Goal: Task Accomplishment & Management: Manage account settings

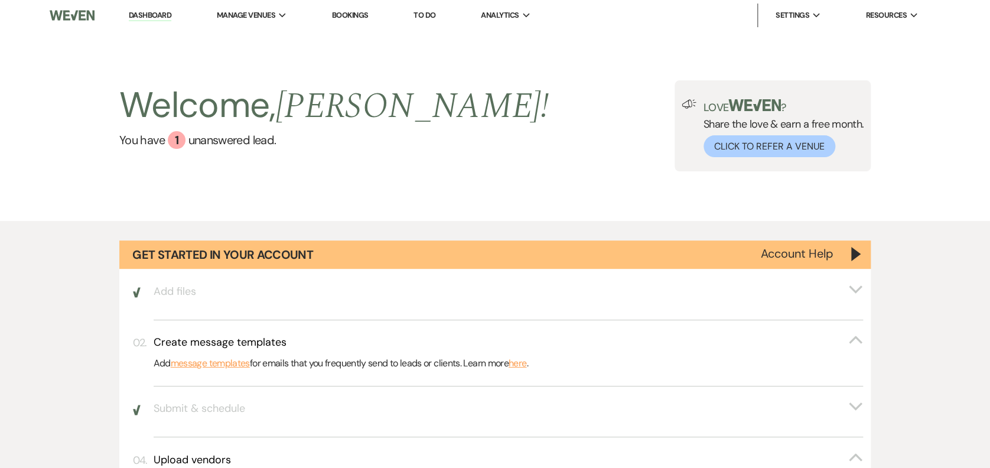
click at [356, 19] on link "Bookings" at bounding box center [350, 15] width 37 height 10
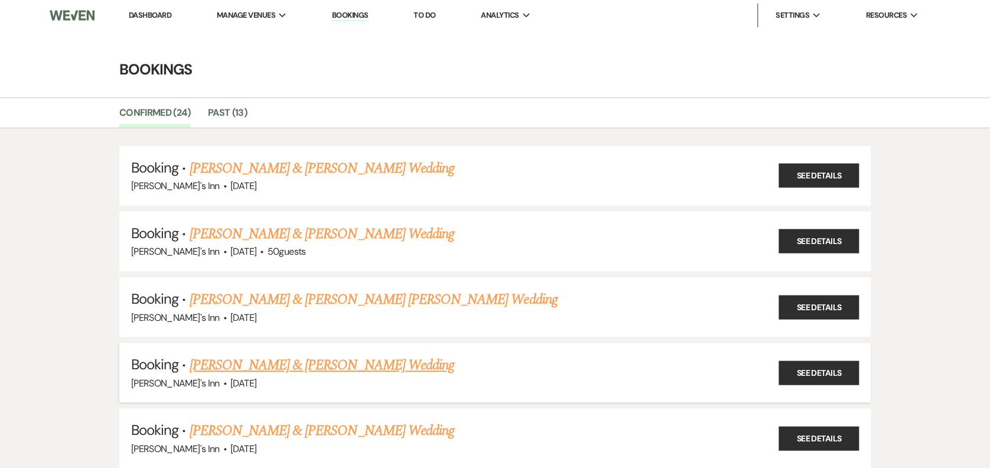
click at [265, 354] on link "[PERSON_NAME] & [PERSON_NAME] Wedding" at bounding box center [321, 364] width 265 height 21
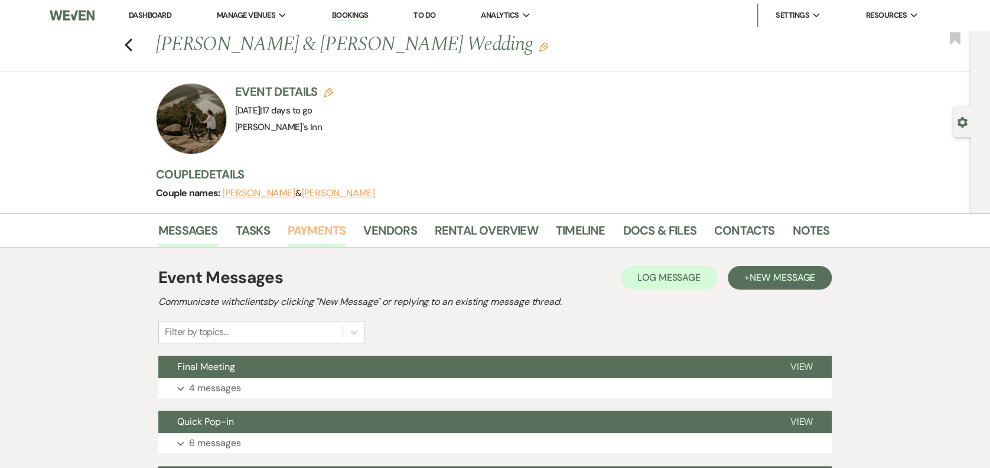
click at [318, 232] on link "Payments" at bounding box center [317, 234] width 58 height 26
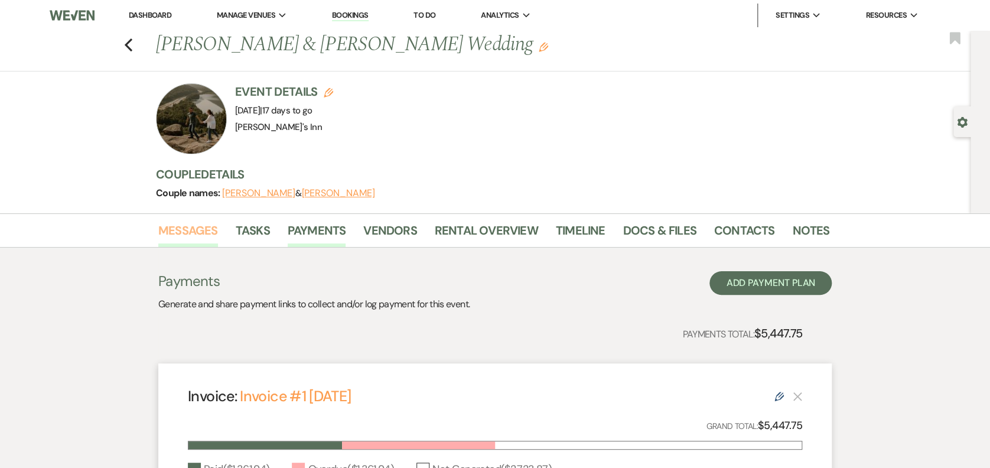
click at [187, 221] on link "Messages" at bounding box center [188, 234] width 60 height 26
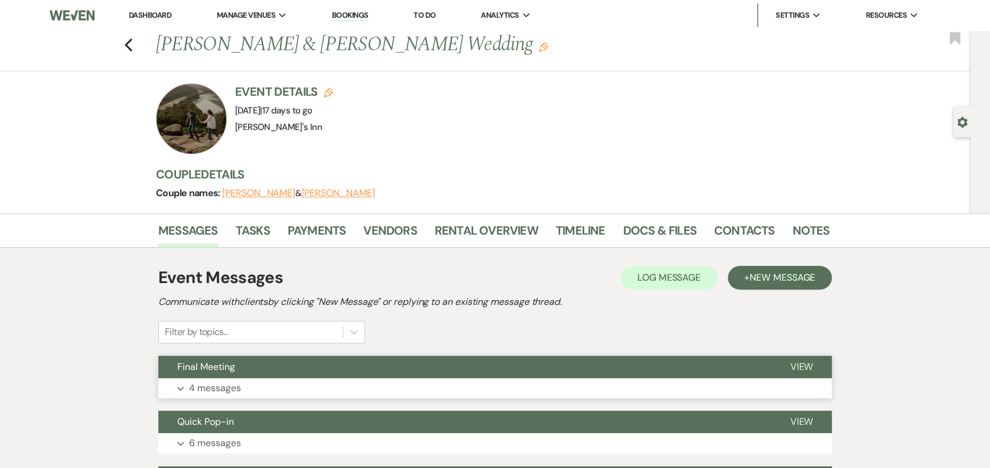
click at [192, 389] on p "4 messages" at bounding box center [215, 387] width 52 height 15
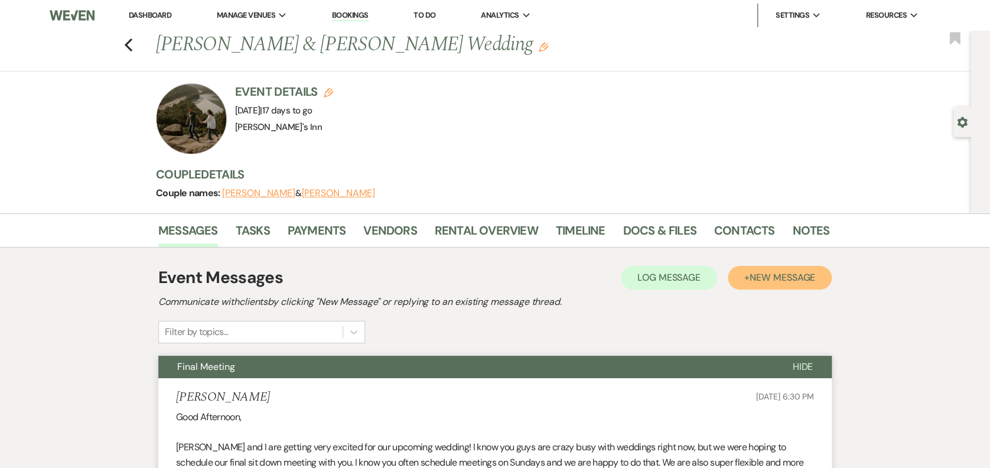
click at [802, 279] on span "New Message" at bounding box center [783, 277] width 66 height 12
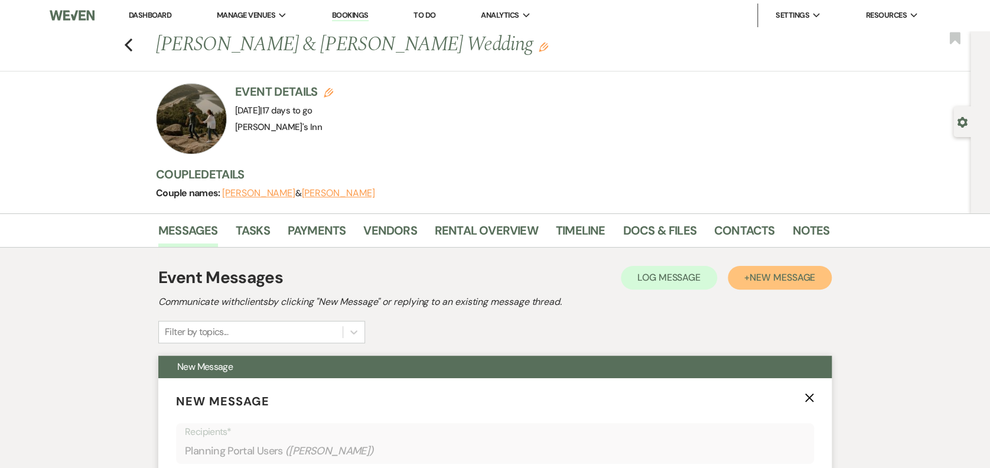
scroll to position [409, 0]
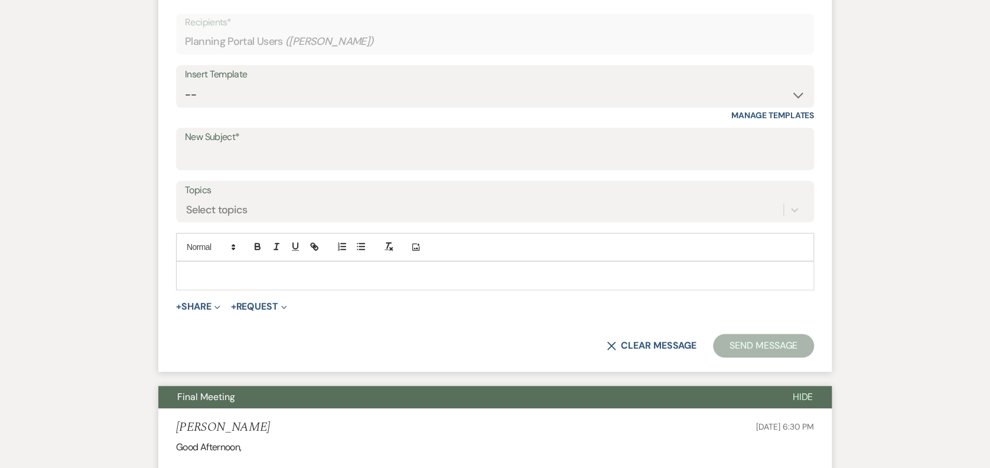
click at [230, 268] on div at bounding box center [495, 275] width 637 height 27
click at [761, 346] on button "Send Message" at bounding box center [763, 346] width 101 height 24
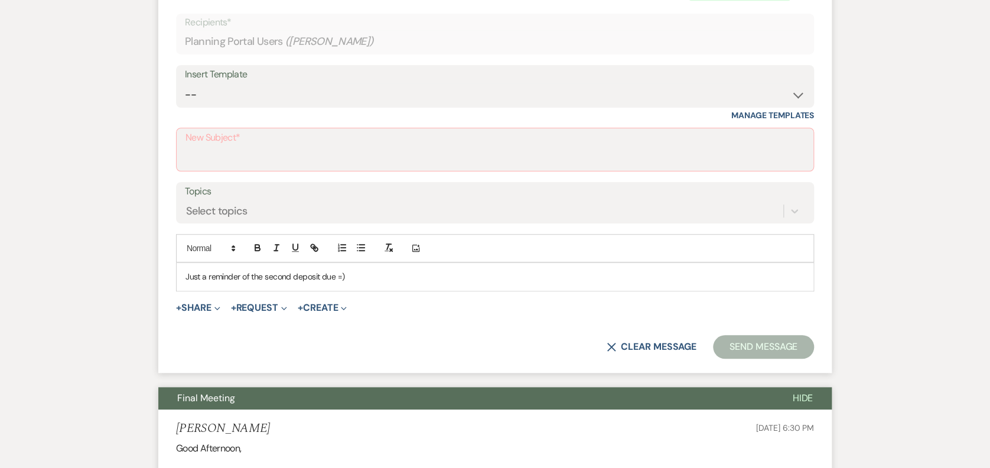
click at [278, 141] on label "New Subject*" at bounding box center [494, 137] width 619 height 17
click at [278, 147] on input "New Subject*" at bounding box center [494, 158] width 619 height 23
click at [268, 153] on input "New Subject*" at bounding box center [494, 158] width 619 height 23
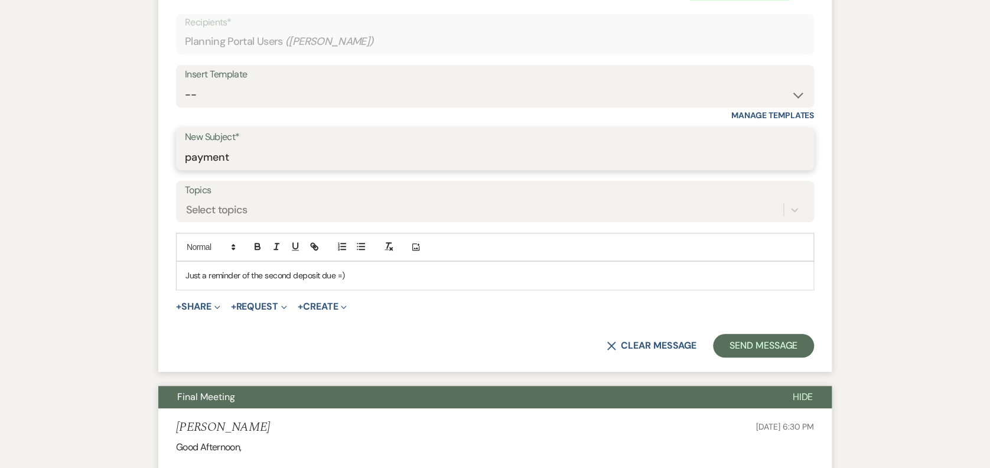
click at [266, 154] on input "payment" at bounding box center [495, 157] width 620 height 23
drag, startPoint x: 249, startPoint y: 151, endPoint x: 239, endPoint y: 153, distance: 10.2
click at [249, 151] on input "payment" at bounding box center [495, 157] width 620 height 23
click at [210, 158] on input "payment" at bounding box center [495, 157] width 620 height 23
drag, startPoint x: 222, startPoint y: 159, endPoint x: 239, endPoint y: 156, distance: 16.9
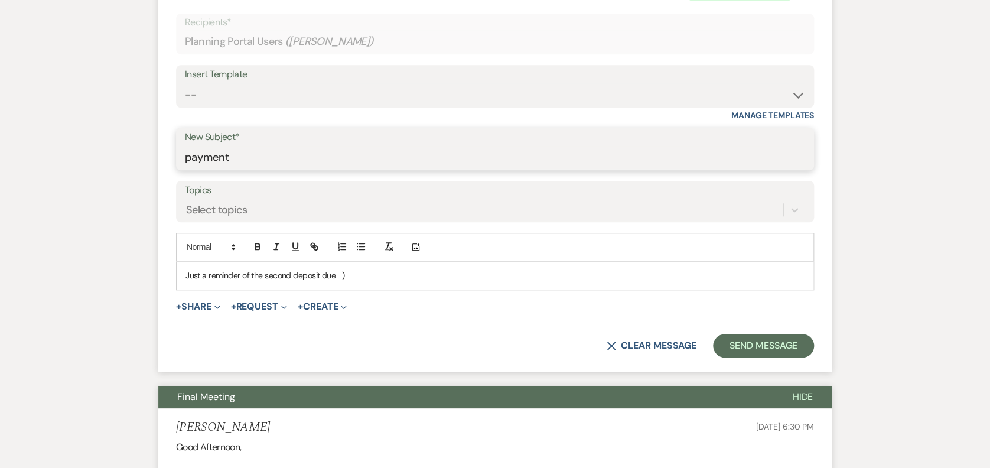
click at [227, 156] on input "payment" at bounding box center [495, 157] width 620 height 23
click at [270, 161] on input "payment" at bounding box center [495, 157] width 620 height 23
type input "payment 2"
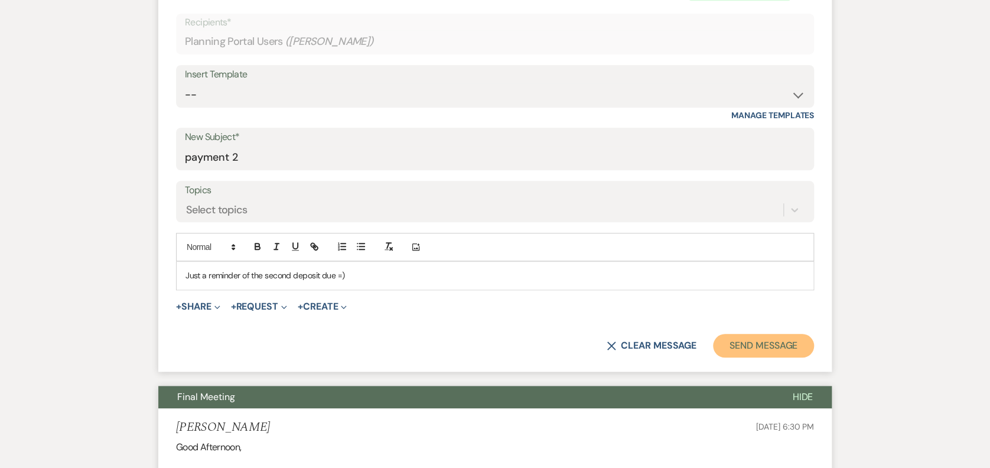
click at [746, 347] on button "Send Message" at bounding box center [763, 346] width 101 height 24
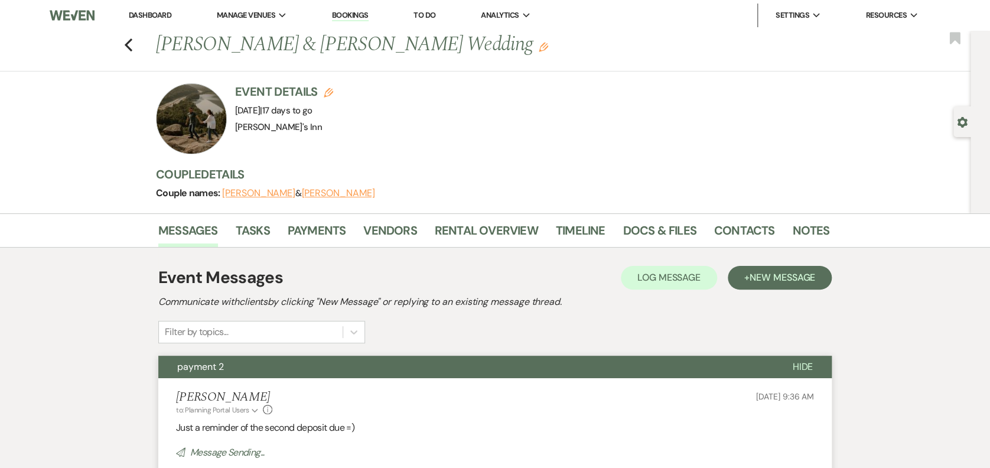
click at [128, 44] on div "Previous [PERSON_NAME] & [PERSON_NAME] Wedding Edit Bookmark" at bounding box center [482, 51] width 976 height 41
click at [133, 51] on icon "Previous" at bounding box center [128, 45] width 9 height 14
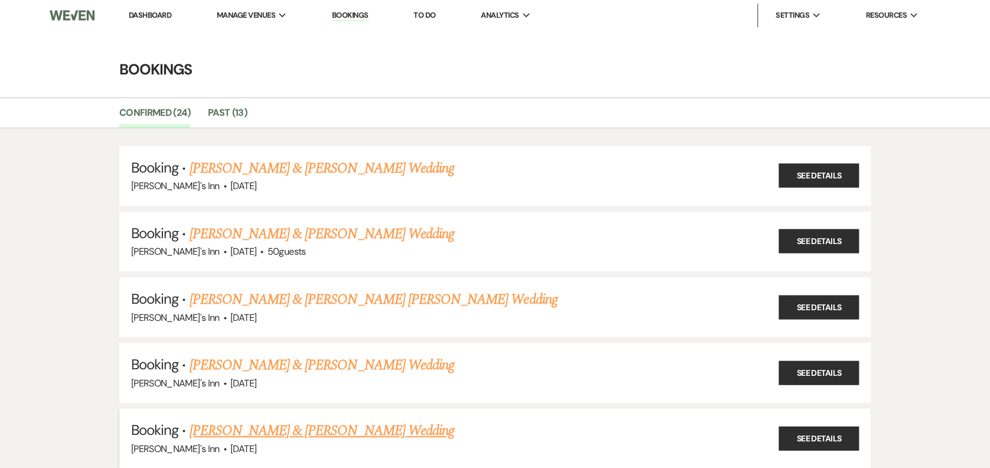
scroll to position [409, 0]
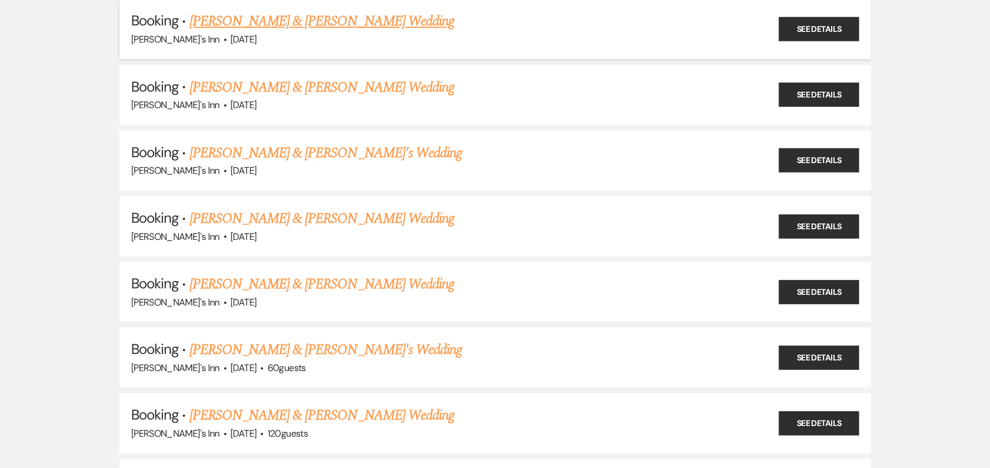
click at [261, 17] on link "[PERSON_NAME] & [PERSON_NAME] Wedding" at bounding box center [321, 21] width 265 height 21
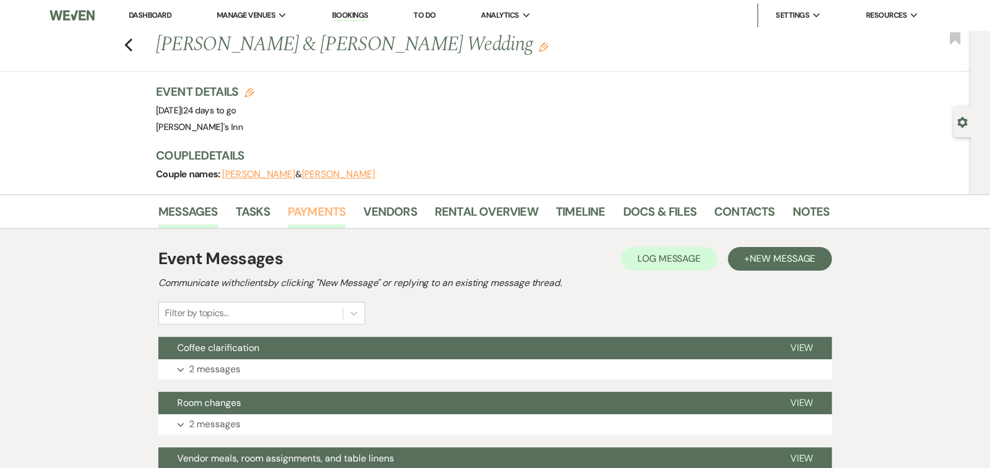
click at [301, 212] on link "Payments" at bounding box center [317, 215] width 58 height 26
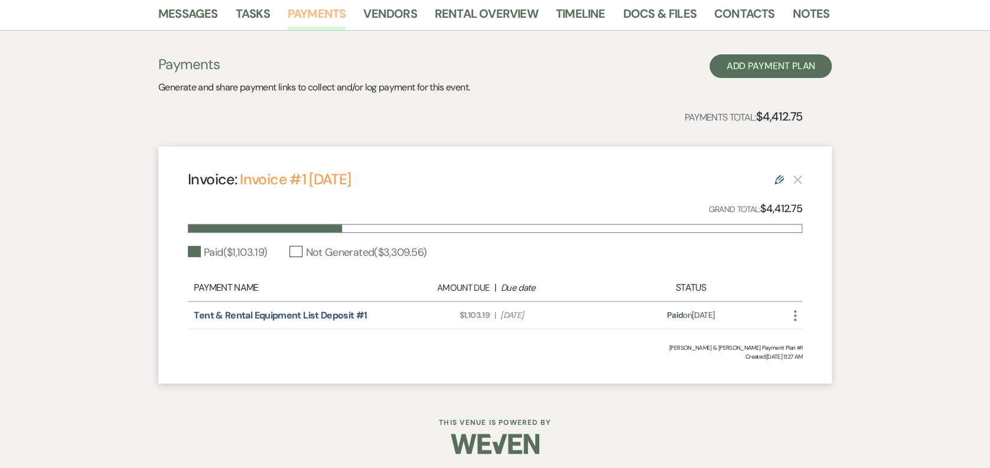
scroll to position [200, 0]
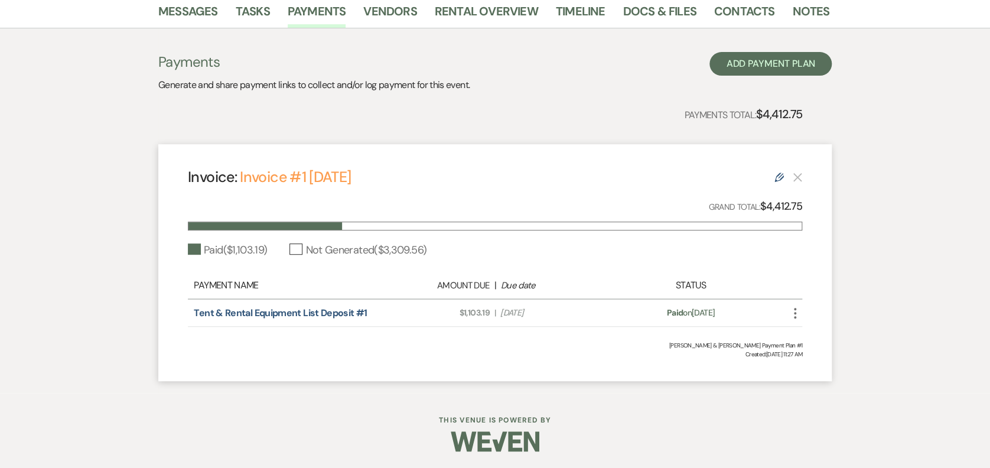
click at [775, 180] on use at bounding box center [778, 176] width 9 height 9
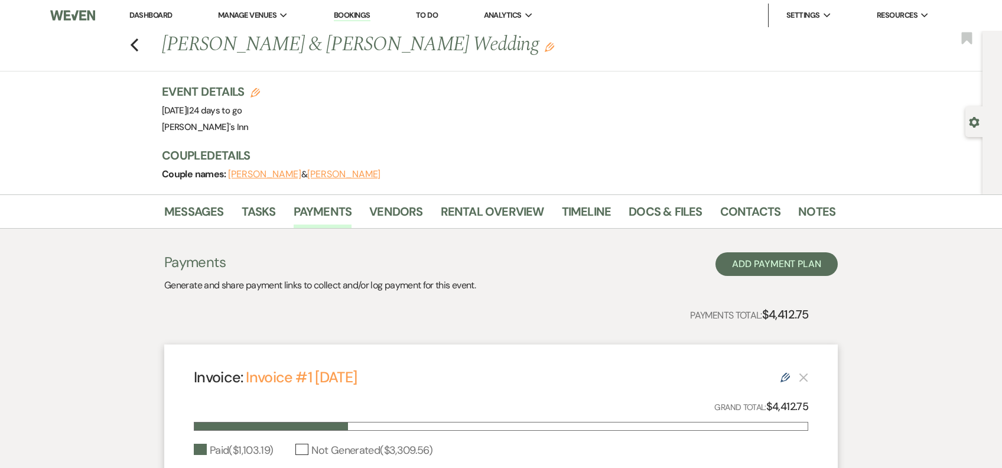
select select "21549"
select select "1"
select select "true"
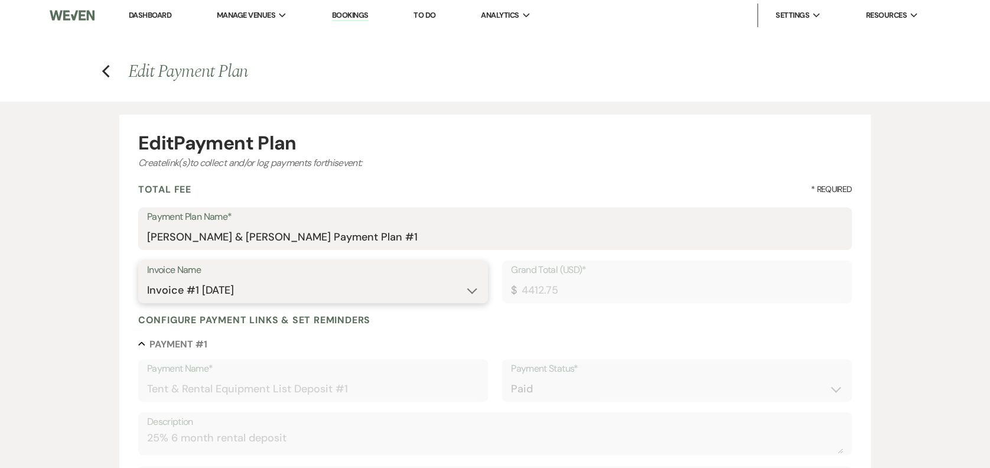
click at [431, 287] on select "N/A Invoice #1 [DATE]" at bounding box center [313, 290] width 332 height 23
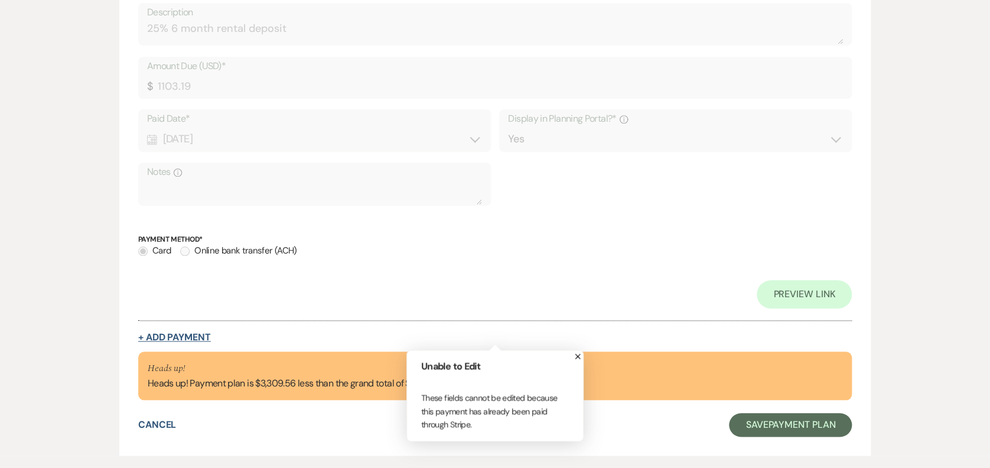
click at [189, 335] on button "+ Add Payment" at bounding box center [174, 337] width 73 height 9
select select "2"
select select "percentage"
select select "true"
select select "client"
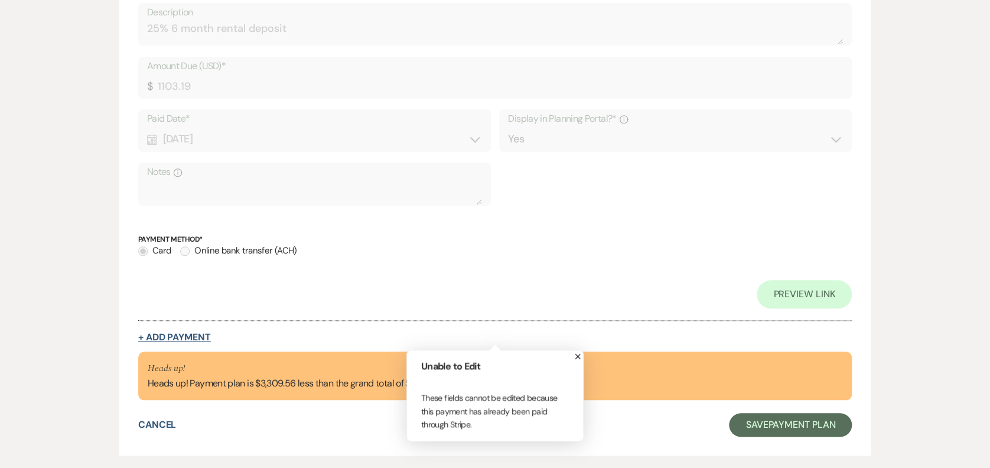
select select "weeks"
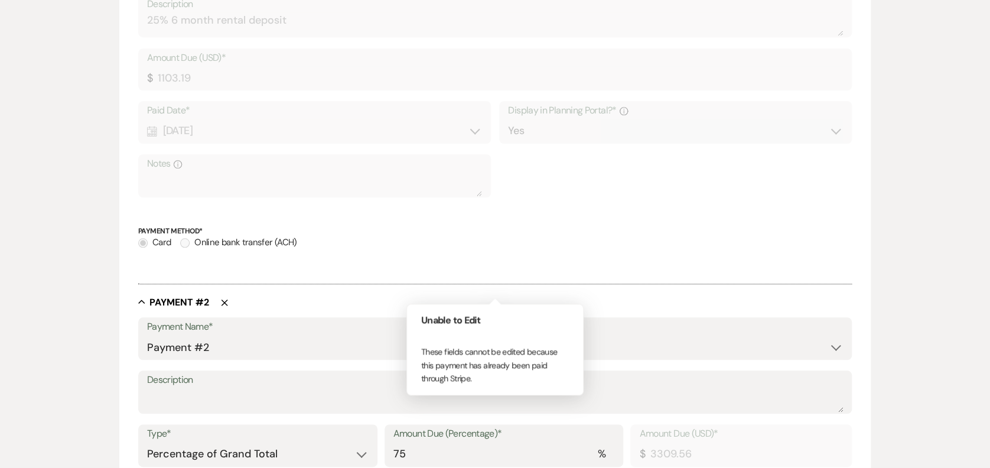
scroll to position [803, 0]
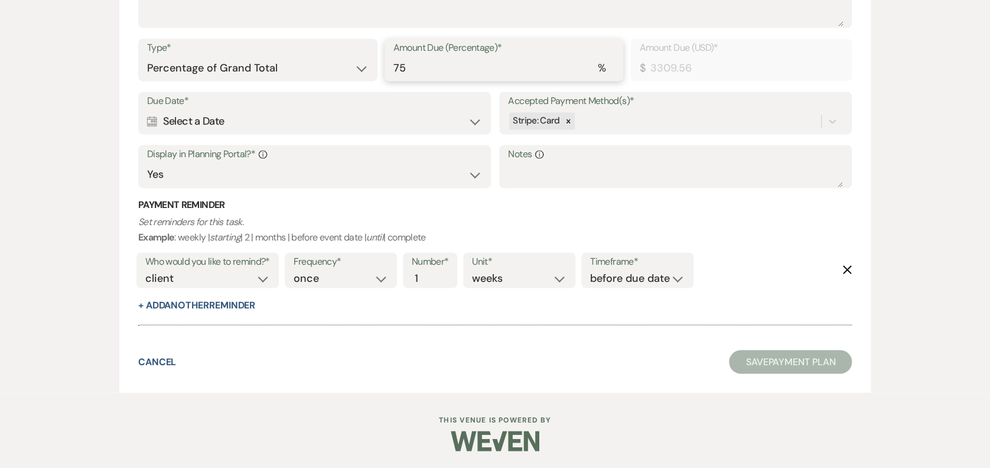
drag, startPoint x: 403, startPoint y: 71, endPoint x: 426, endPoint y: 61, distance: 25.4
click at [406, 67] on input "75" at bounding box center [504, 68] width 222 height 23
type input "7"
type input "308.89"
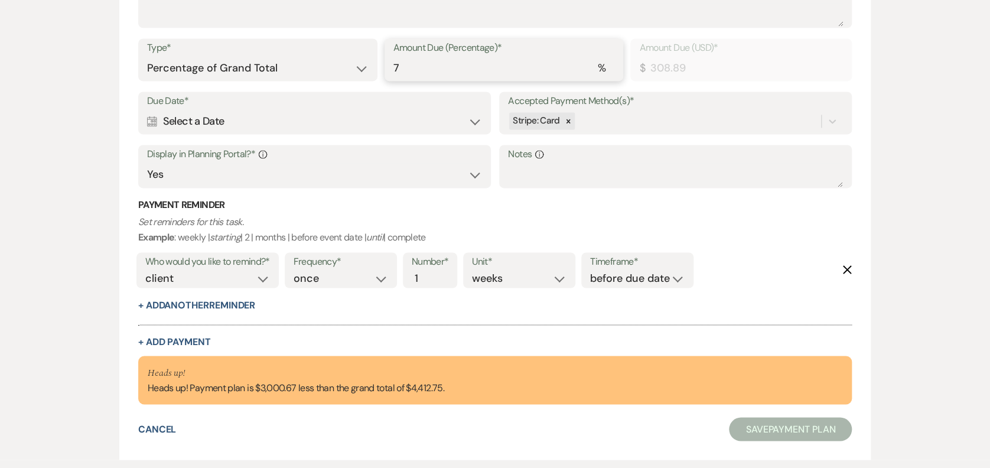
type input "0.00"
type input "2"
type input "88.26"
type input "25"
type input "1103.19"
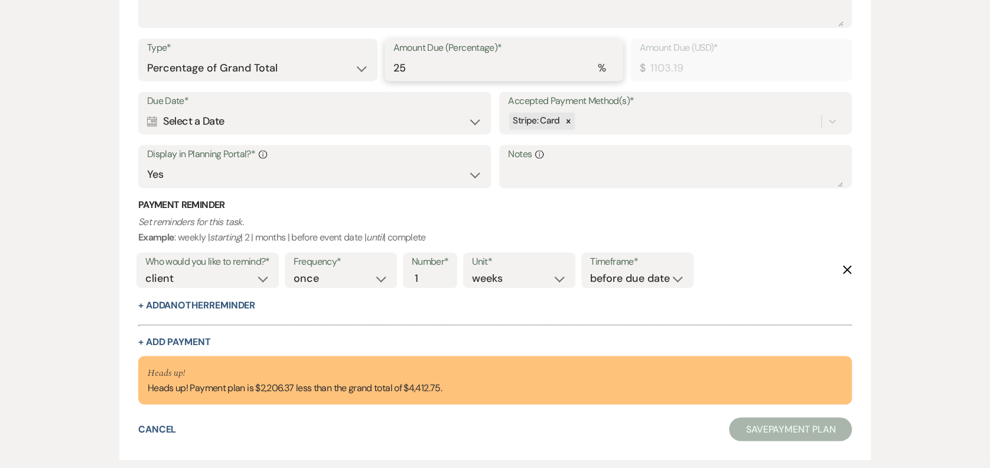
type input "25"
click at [536, 210] on h3 "Payment Reminder" at bounding box center [495, 204] width 714 height 13
click at [261, 123] on div "Calendar Select a Date Expand" at bounding box center [314, 121] width 335 height 23
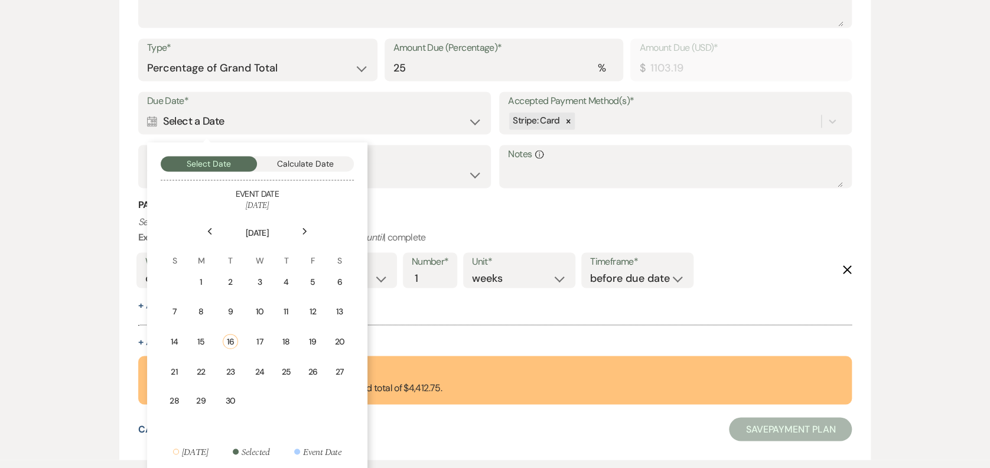
click at [458, 222] on p "Set reminders for this task. Example : weekly | starting | 2 | months | before …" at bounding box center [495, 229] width 714 height 30
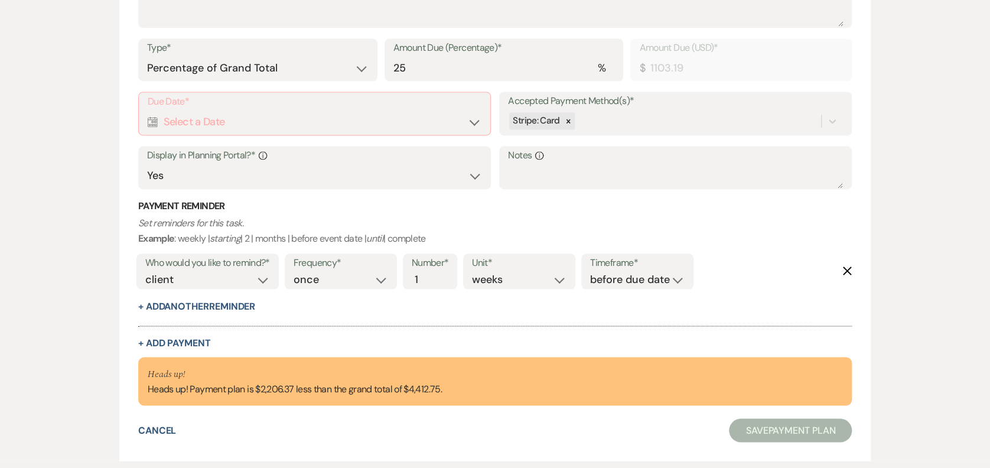
click at [224, 116] on div "Calendar Select a Date Expand" at bounding box center [315, 121] width 334 height 23
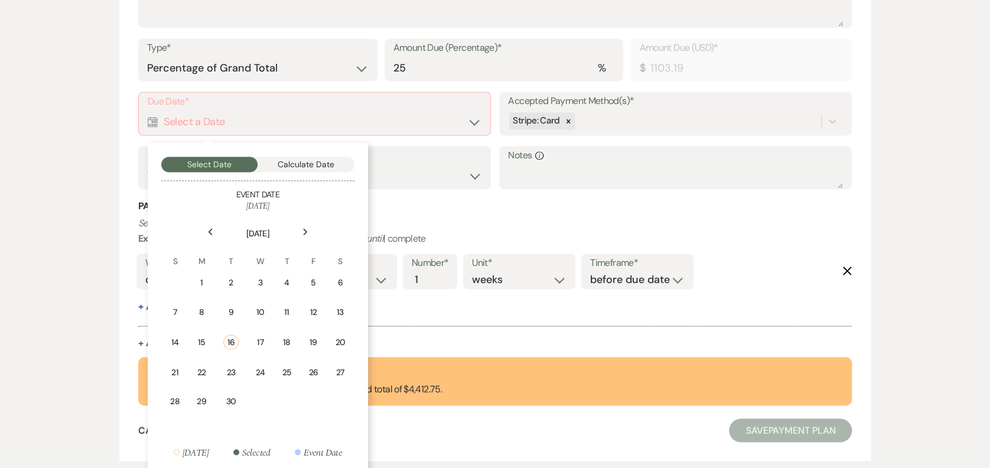
click at [286, 304] on td "11" at bounding box center [286, 312] width 25 height 28
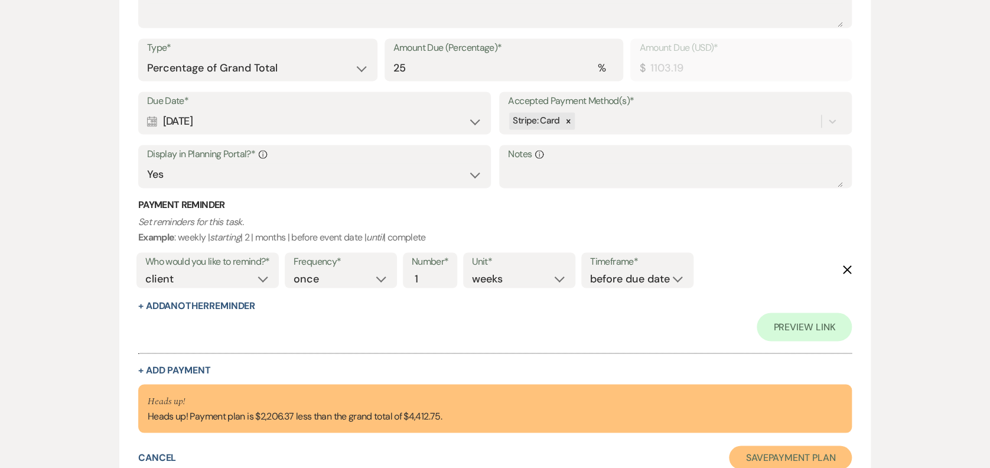
drag, startPoint x: 805, startPoint y: 460, endPoint x: 805, endPoint y: 445, distance: 14.8
click at [805, 453] on button "Save Payment Plan" at bounding box center [790, 457] width 123 height 24
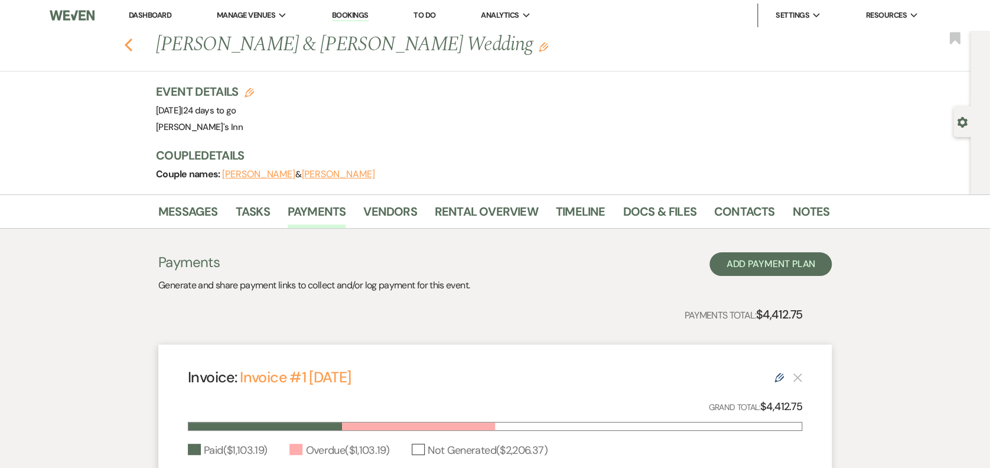
click at [131, 44] on use "button" at bounding box center [129, 44] width 8 height 13
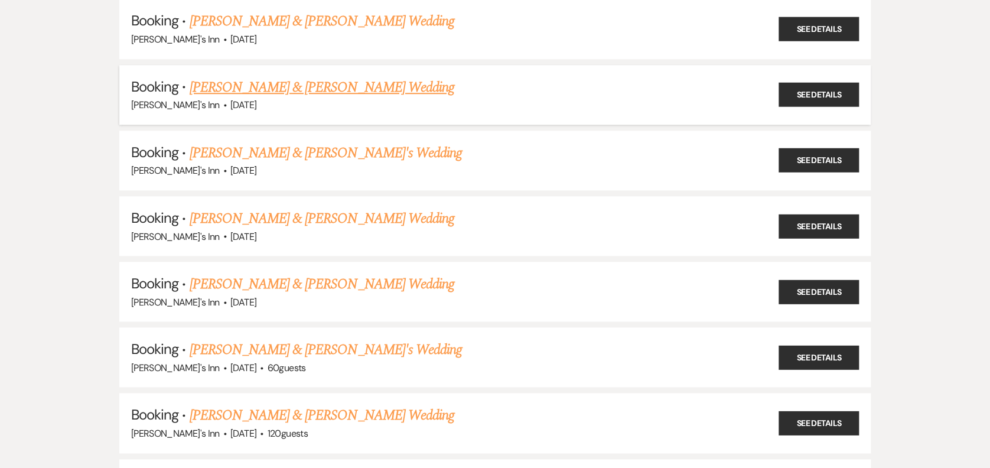
click at [337, 77] on link "[PERSON_NAME] & [PERSON_NAME] Wedding" at bounding box center [321, 87] width 265 height 21
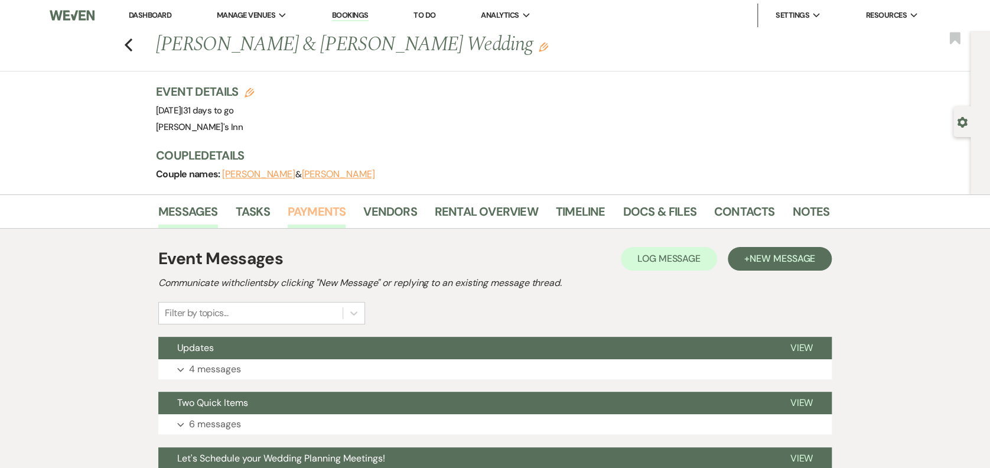
click at [295, 207] on link "Payments" at bounding box center [317, 215] width 58 height 26
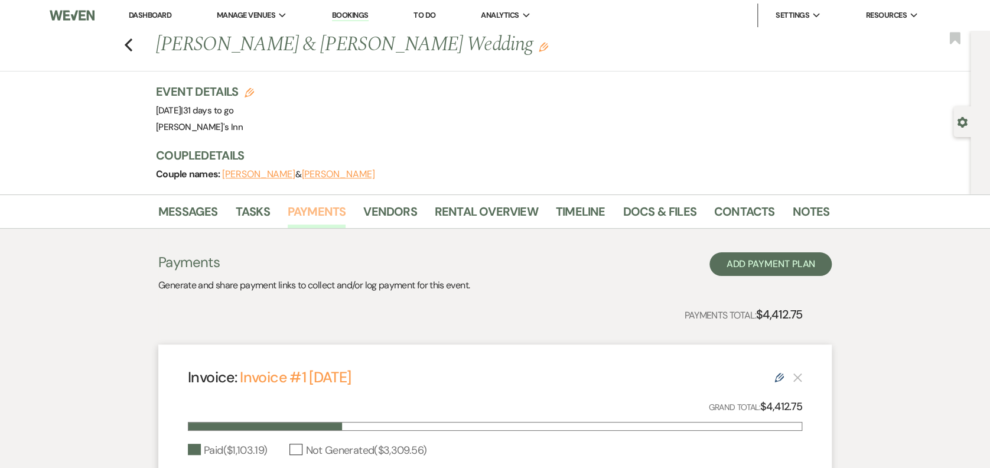
scroll to position [200, 0]
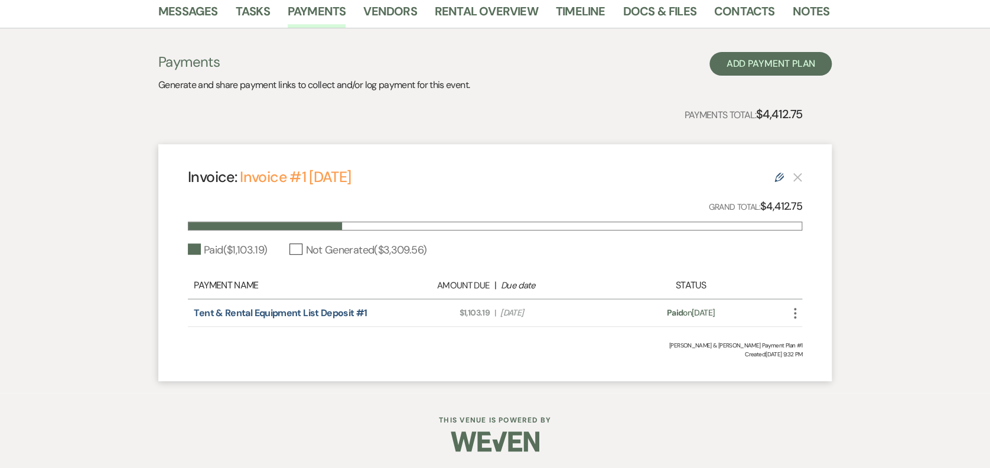
click at [777, 172] on icon "Edit" at bounding box center [778, 176] width 9 height 9
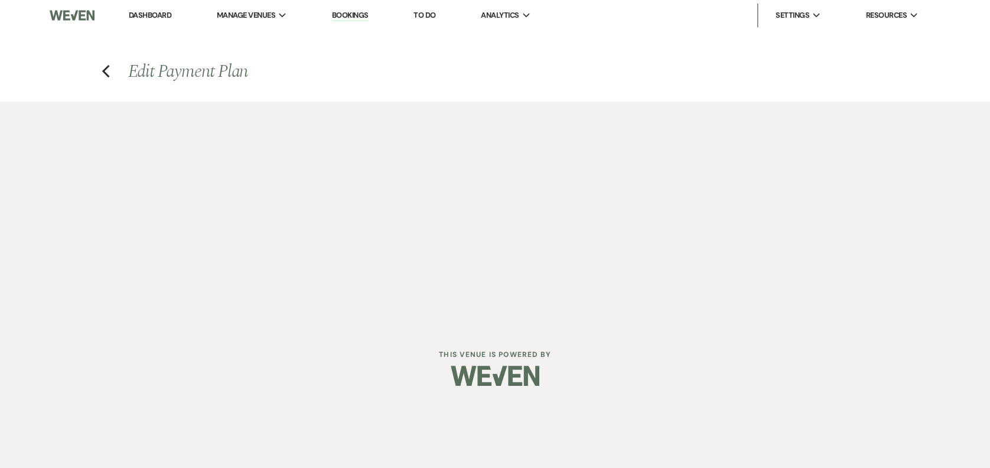
select select "21737"
select select "1"
select select "true"
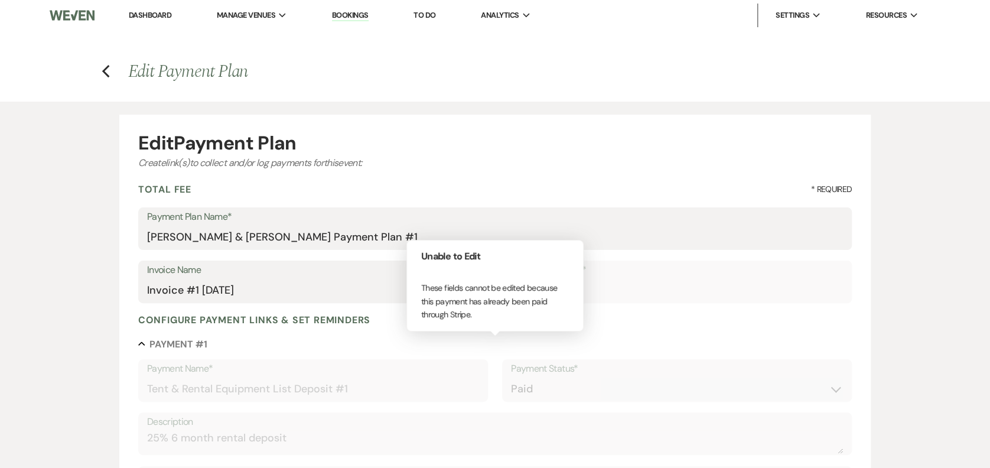
scroll to position [409, 0]
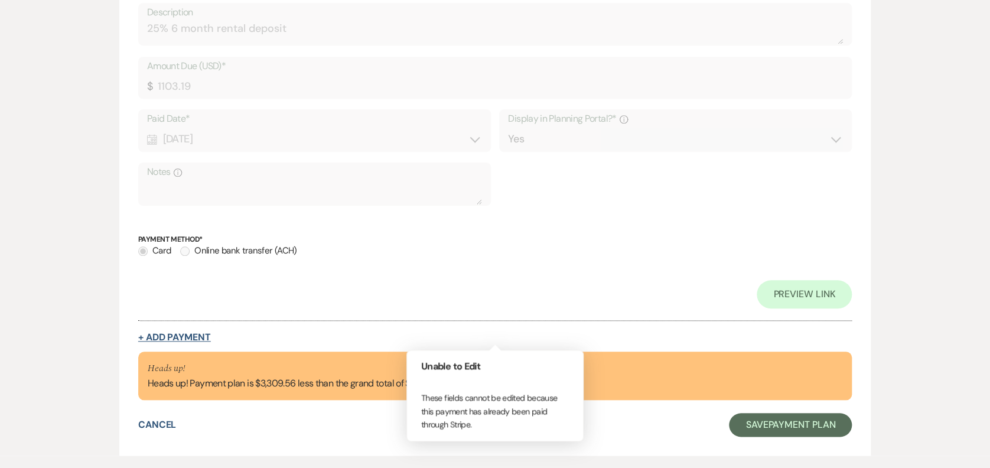
click at [189, 340] on button "+ Add Payment" at bounding box center [174, 337] width 73 height 9
select select "2"
select select "percentage"
select select "true"
select select "client"
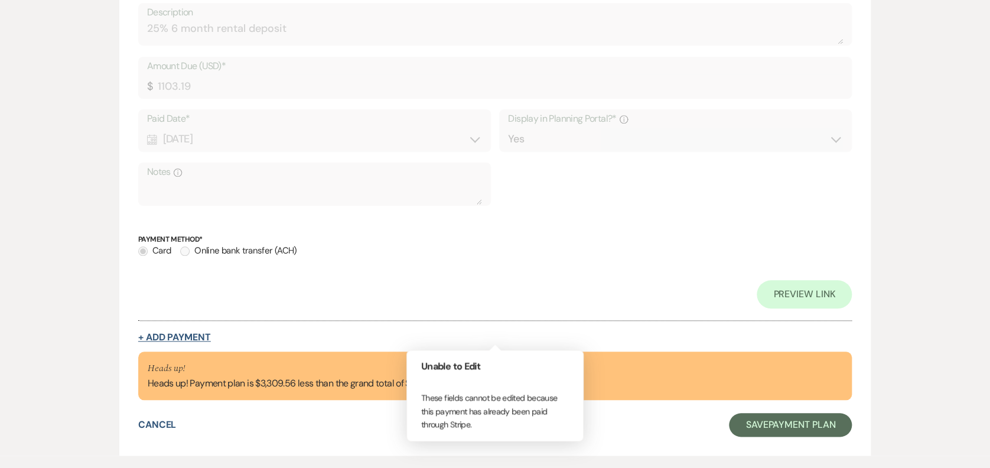
select select "weeks"
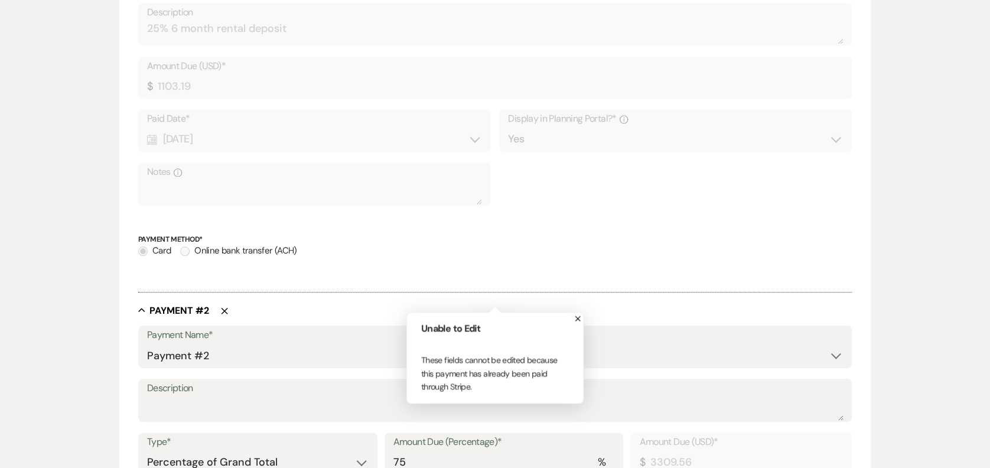
scroll to position [803, 0]
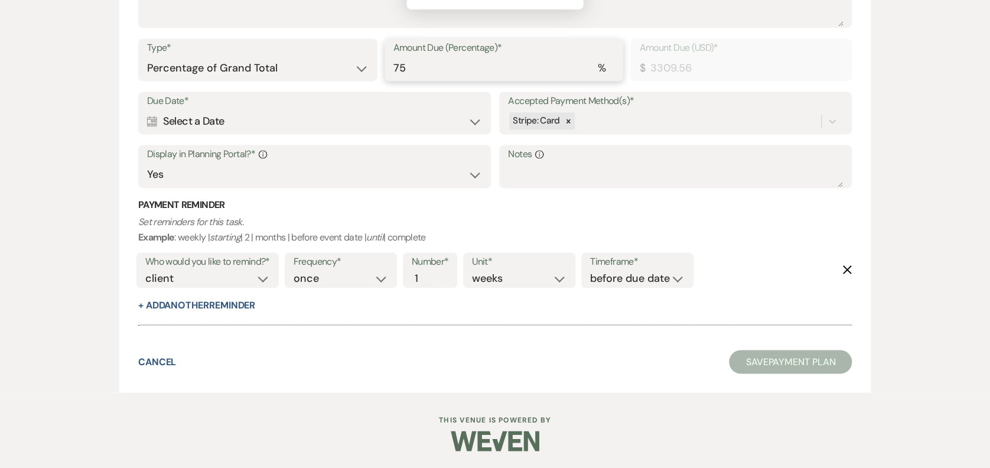
click at [424, 61] on input "75" at bounding box center [504, 68] width 222 height 23
type input "7"
type input "308.89"
type input "0.00"
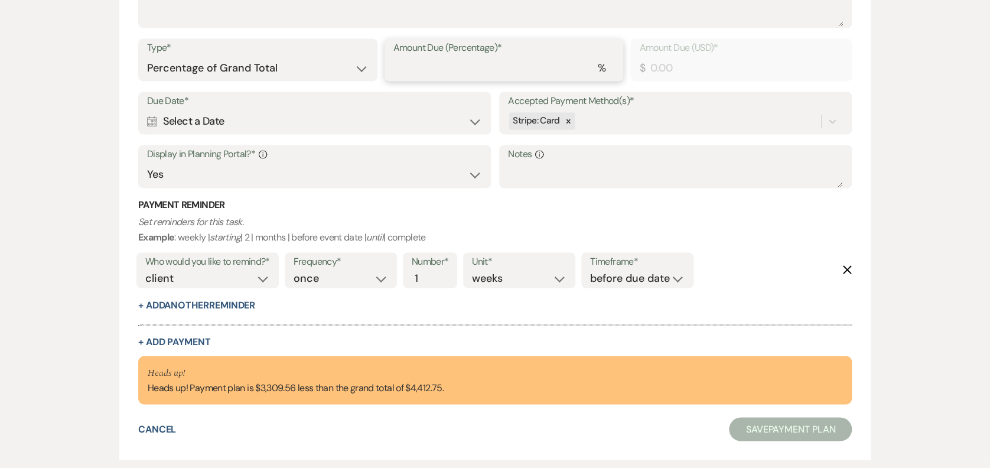
type input "2"
type input "88.26"
type input "25"
type input "1103.19"
type input "25"
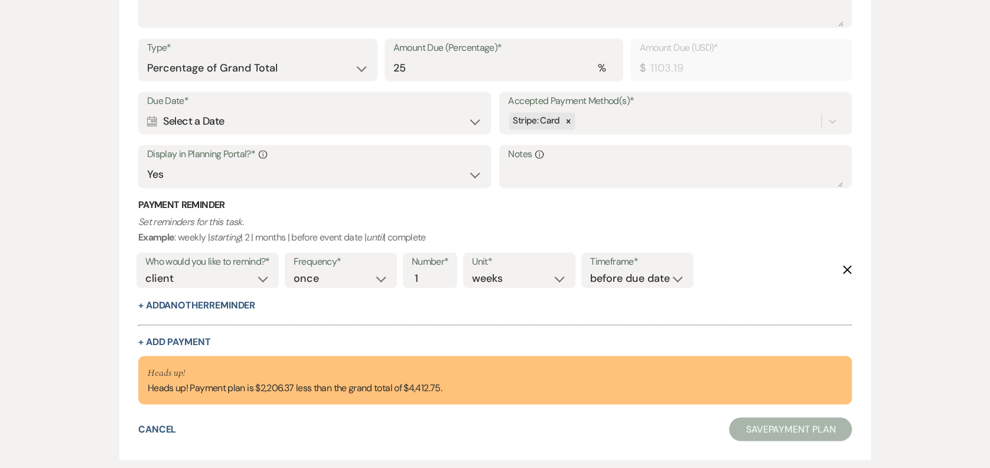
click at [427, 130] on div "Calendar Select a Date Expand" at bounding box center [314, 121] width 335 height 23
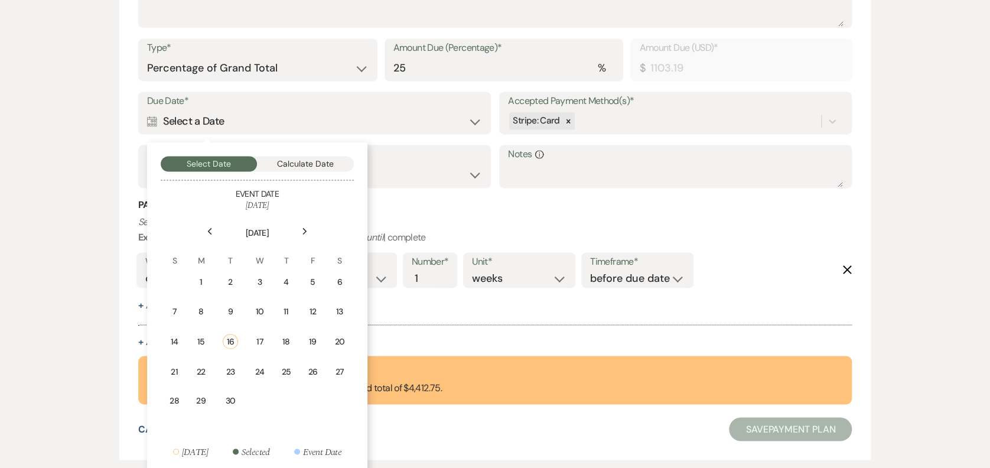
click at [605, 203] on h3 "Payment Reminder" at bounding box center [495, 204] width 714 height 13
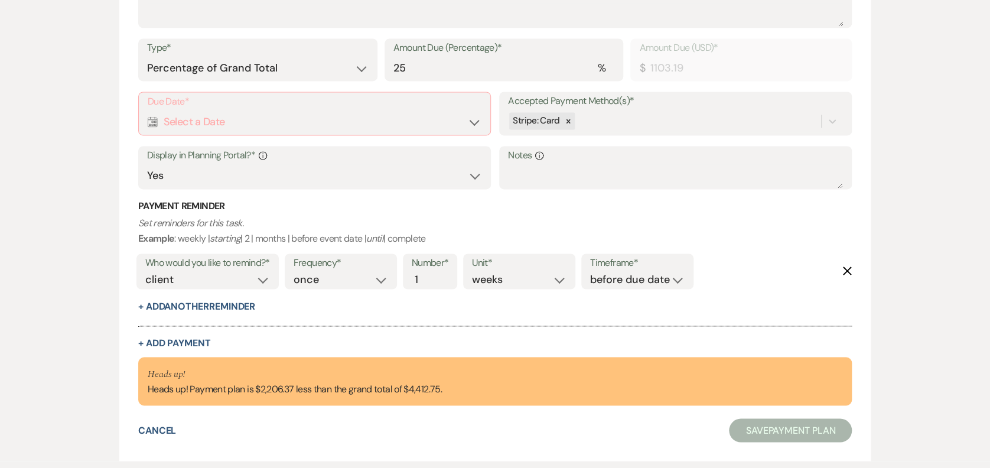
click at [201, 104] on label "Due Date*" at bounding box center [315, 101] width 334 height 17
click at [203, 123] on div "Calendar Select a Date Expand" at bounding box center [315, 121] width 334 height 23
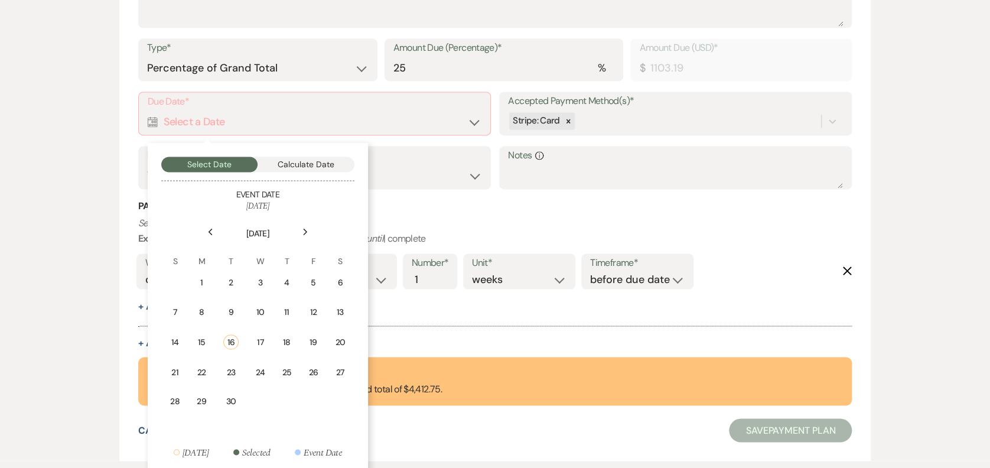
click at [288, 323] on td "11" at bounding box center [286, 312] width 25 height 28
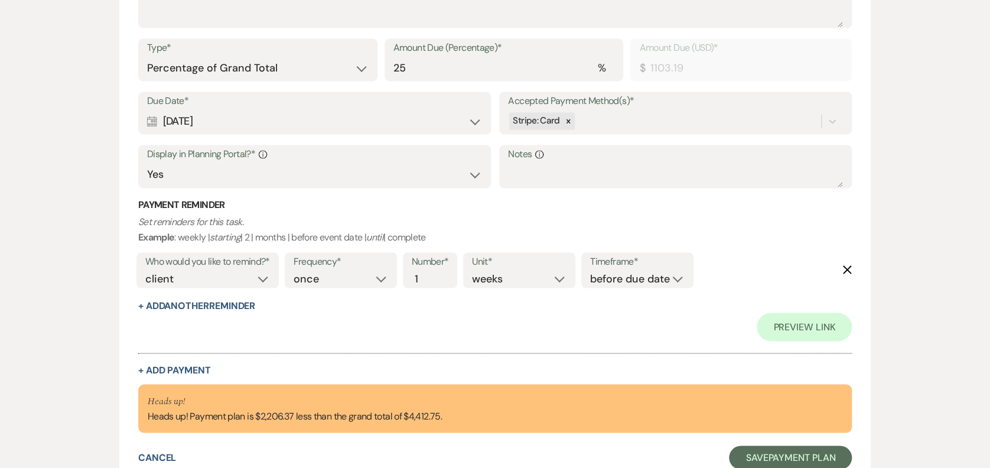
click at [276, 115] on div "Calendar [DATE] Expand" at bounding box center [314, 121] width 335 height 23
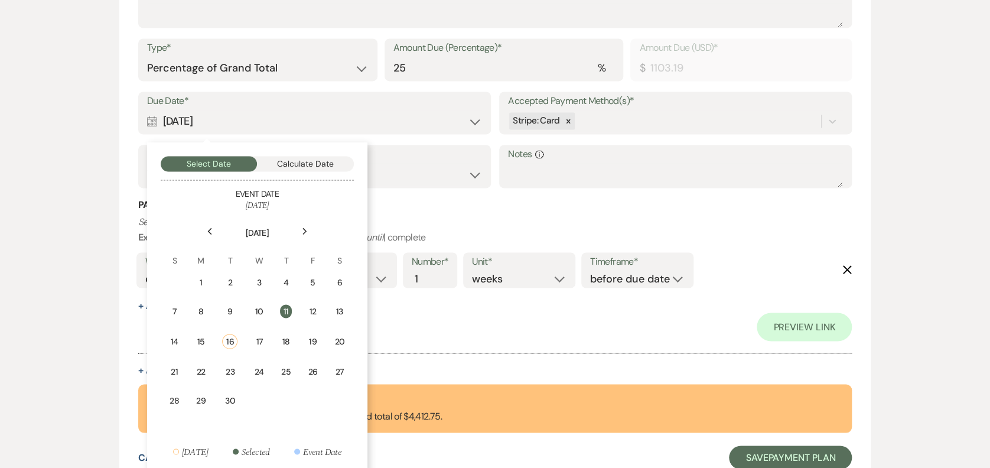
click at [296, 343] on td "18" at bounding box center [286, 341] width 26 height 30
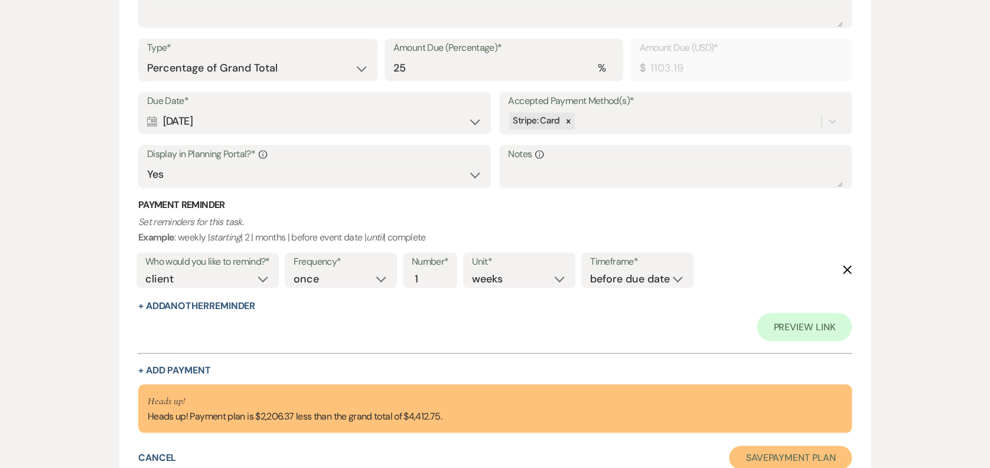
click at [750, 455] on button "Save Payment Plan" at bounding box center [790, 457] width 123 height 24
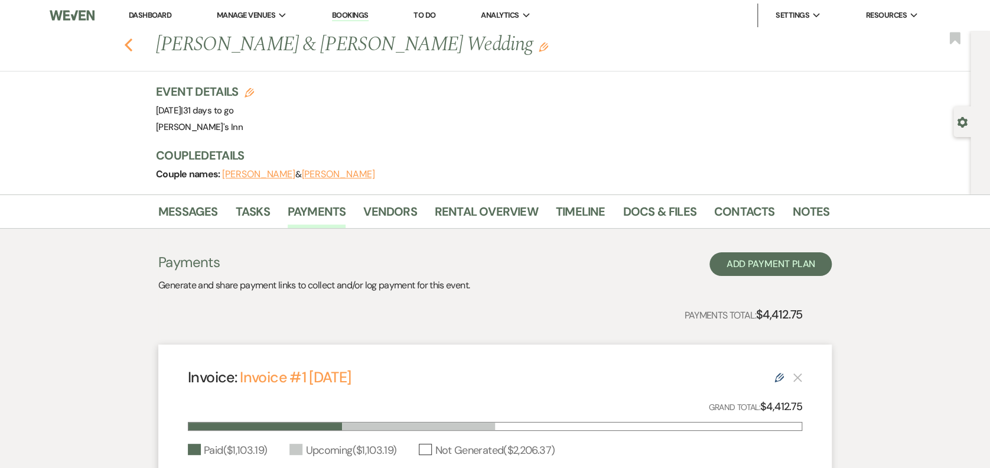
click at [132, 38] on icon "Previous" at bounding box center [128, 45] width 9 height 14
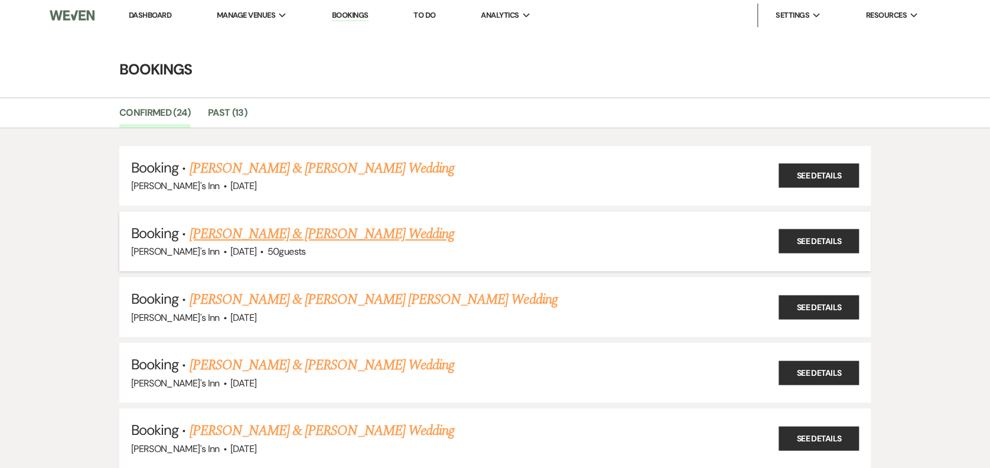
click at [281, 233] on link "[PERSON_NAME] & [PERSON_NAME] Wedding" at bounding box center [321, 233] width 265 height 21
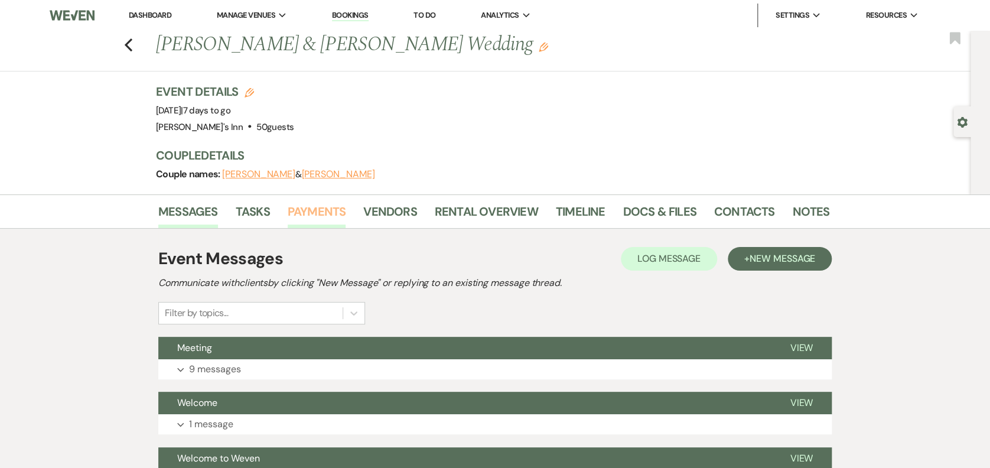
click at [303, 206] on link "Payments" at bounding box center [317, 215] width 58 height 26
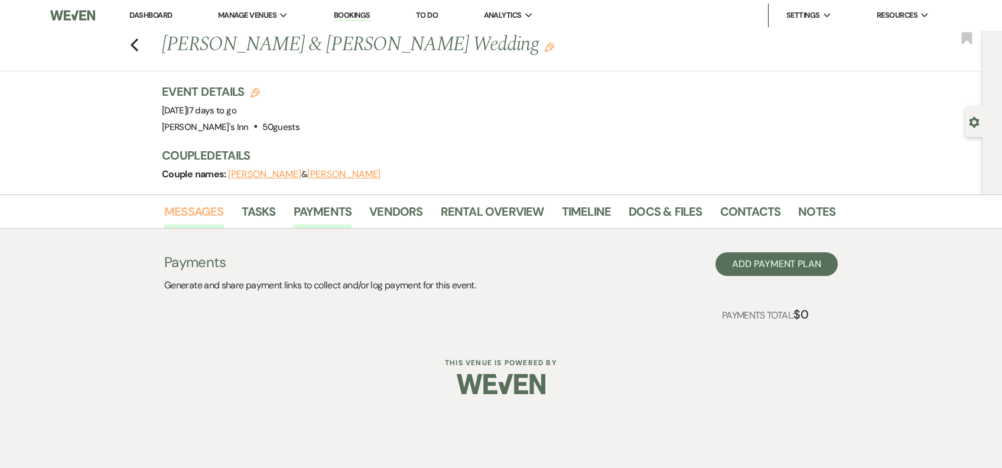
click at [192, 214] on link "Messages" at bounding box center [194, 215] width 60 height 26
